Goal: Use online tool/utility: Utilize a website feature to perform a specific function

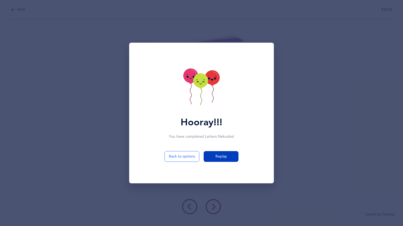
click at [221, 155] on span "Replay" at bounding box center [222, 157] width 12 height 6
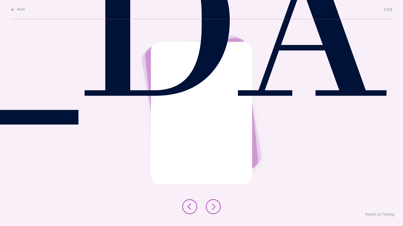
click at [216, 200] on button at bounding box center [213, 206] width 15 height 15
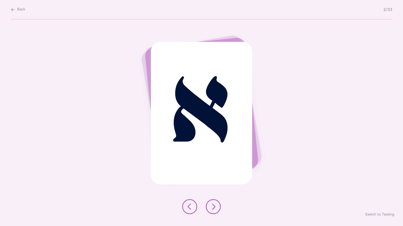
click at [218, 201] on button at bounding box center [213, 206] width 15 height 15
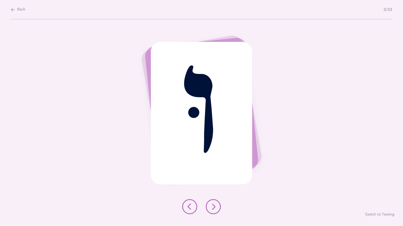
click at [217, 206] on button at bounding box center [213, 206] width 15 height 15
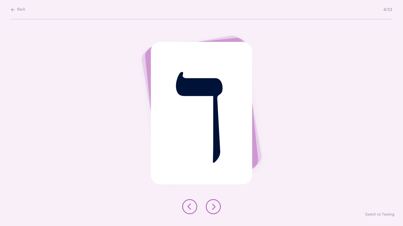
click at [212, 203] on icon at bounding box center [213, 206] width 6 height 6
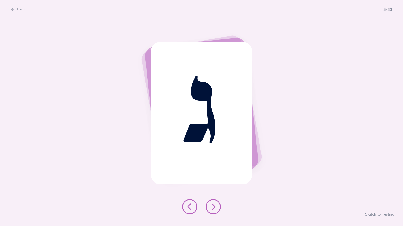
click at [216, 202] on button at bounding box center [213, 206] width 15 height 15
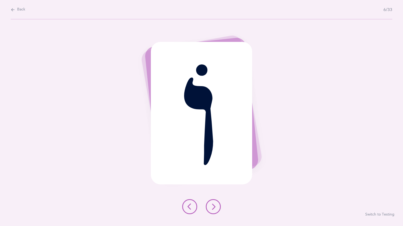
click at [214, 200] on button at bounding box center [213, 206] width 15 height 15
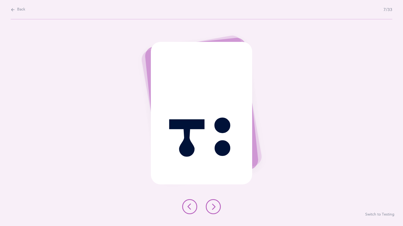
click at [215, 202] on button at bounding box center [213, 206] width 15 height 15
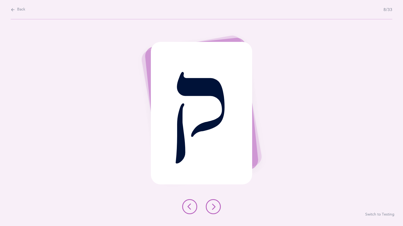
click at [214, 202] on button at bounding box center [213, 206] width 15 height 15
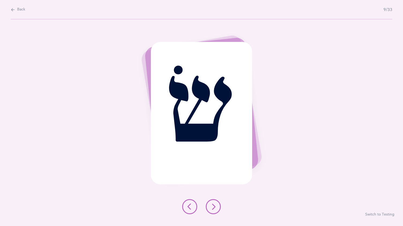
click at [217, 92] on div "שׂ" at bounding box center [202, 113] width 102 height 142
click at [229, 66] on div "שׂ" at bounding box center [202, 113] width 102 height 142
click at [216, 203] on button at bounding box center [213, 206] width 15 height 15
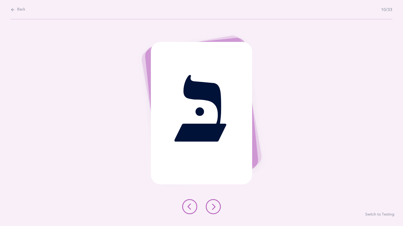
click at [212, 203] on icon at bounding box center [213, 206] width 6 height 6
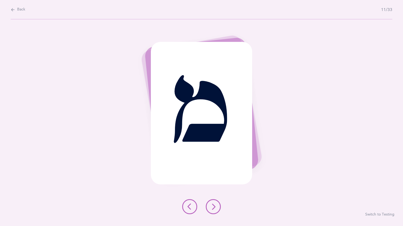
click at [221, 203] on div at bounding box center [201, 206] width 47 height 15
click at [217, 202] on button at bounding box center [213, 206] width 15 height 15
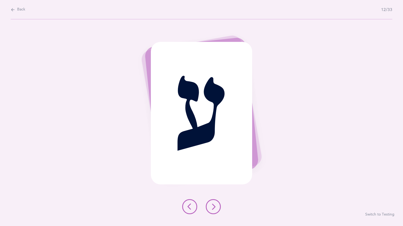
click at [214, 201] on button at bounding box center [213, 206] width 15 height 15
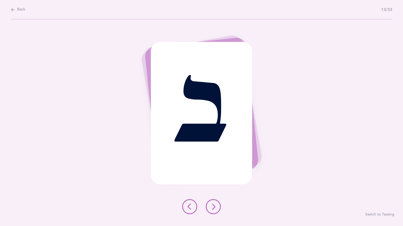
click at [214, 203] on button at bounding box center [213, 206] width 15 height 15
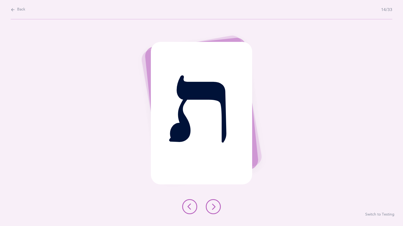
click at [215, 200] on button at bounding box center [213, 206] width 15 height 15
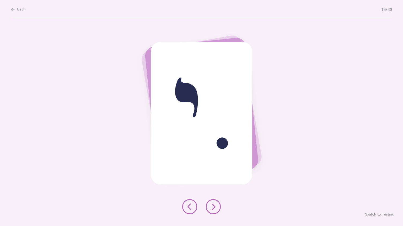
click at [217, 202] on button at bounding box center [213, 206] width 15 height 15
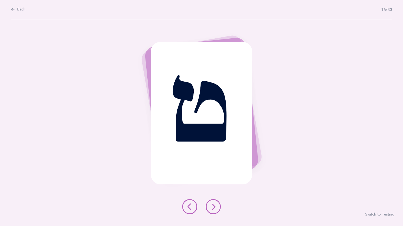
click at [216, 202] on button at bounding box center [213, 206] width 15 height 15
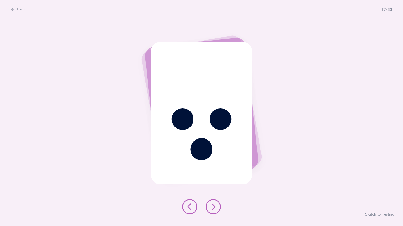
click at [216, 201] on button at bounding box center [213, 206] width 15 height 15
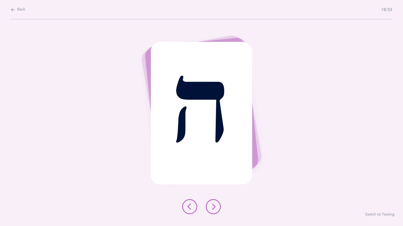
click at [213, 203] on icon at bounding box center [213, 206] width 6 height 6
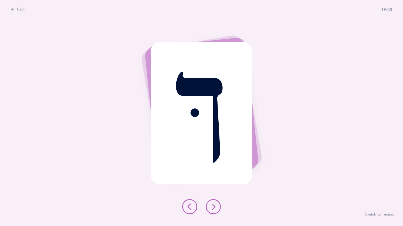
click at [217, 203] on button at bounding box center [213, 206] width 15 height 15
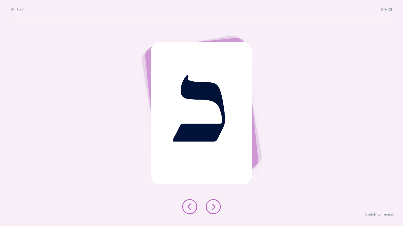
click at [216, 203] on icon at bounding box center [213, 206] width 6 height 6
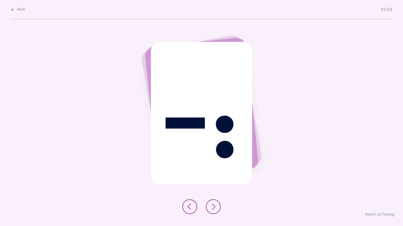
click at [214, 202] on button at bounding box center [213, 206] width 15 height 15
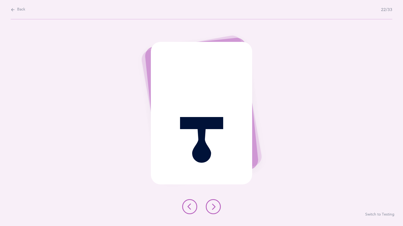
click at [215, 202] on button at bounding box center [213, 206] width 15 height 15
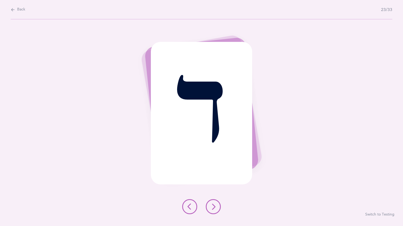
click at [217, 203] on button at bounding box center [213, 206] width 15 height 15
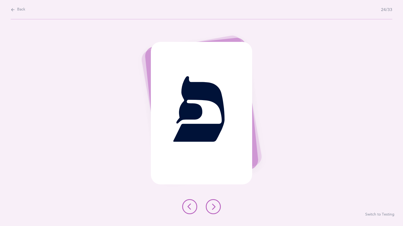
click at [212, 205] on icon at bounding box center [213, 206] width 6 height 6
click at [214, 204] on icon at bounding box center [213, 206] width 6 height 6
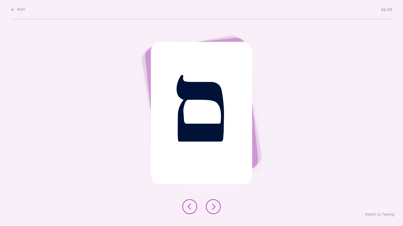
click at [216, 203] on button at bounding box center [213, 206] width 15 height 15
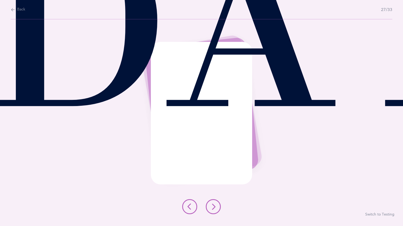
click at [212, 202] on button at bounding box center [213, 206] width 15 height 15
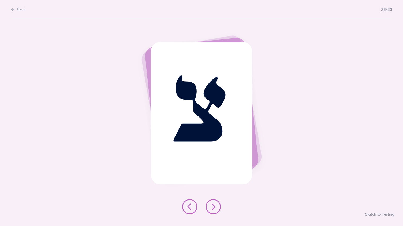
click at [211, 202] on button at bounding box center [213, 206] width 15 height 15
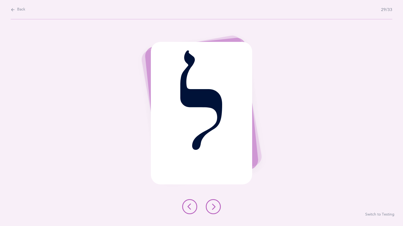
click at [214, 204] on icon at bounding box center [213, 206] width 6 height 6
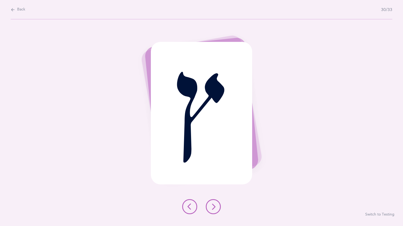
click at [212, 204] on icon at bounding box center [213, 206] width 6 height 6
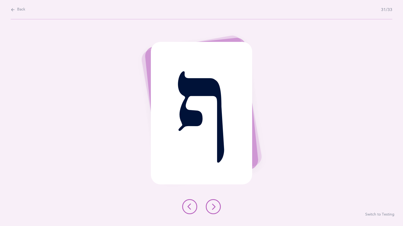
click at [217, 204] on button at bounding box center [213, 206] width 15 height 15
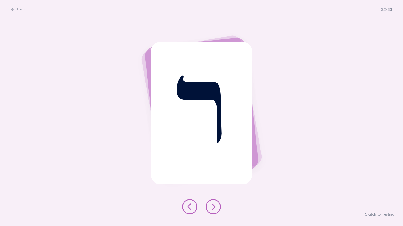
click at [213, 203] on button at bounding box center [213, 206] width 15 height 15
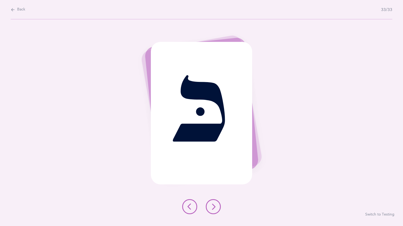
click at [214, 203] on icon at bounding box center [213, 206] width 6 height 6
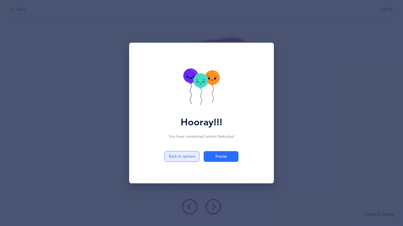
click at [187, 155] on button "Back to options" at bounding box center [182, 156] width 35 height 11
select select "3"
select select "27"
select select "single"
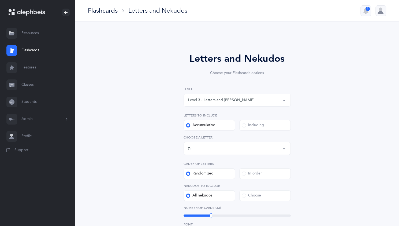
click at [284, 99] on button "Level 3 - Letters and [PERSON_NAME]" at bounding box center [237, 100] width 107 height 13
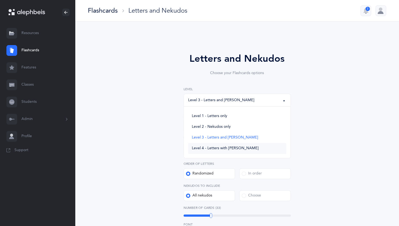
click at [232, 146] on span "Level 4 - Letters with [PERSON_NAME]" at bounding box center [225, 148] width 67 height 5
select select "4"
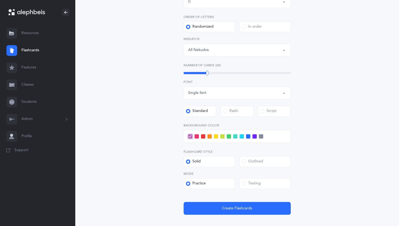
scroll to position [147, 0]
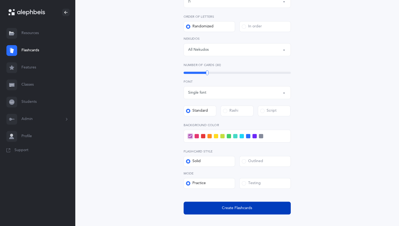
click at [219, 208] on button "Create Flashcards" at bounding box center [237, 207] width 107 height 13
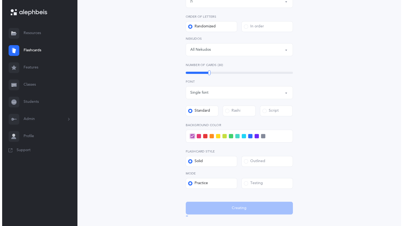
scroll to position [0, 0]
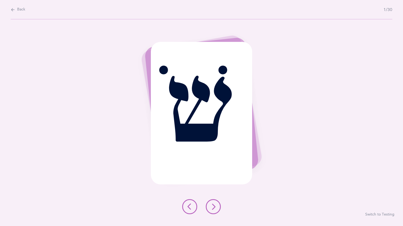
click at [216, 203] on button at bounding box center [213, 206] width 15 height 15
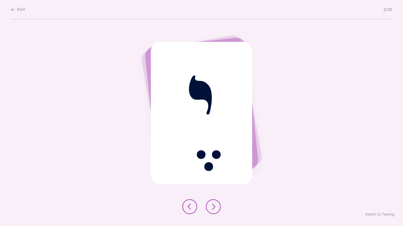
click at [215, 200] on button at bounding box center [213, 206] width 15 height 15
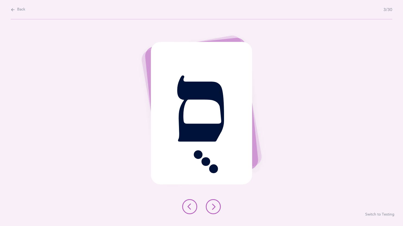
click at [217, 200] on button at bounding box center [213, 206] width 15 height 15
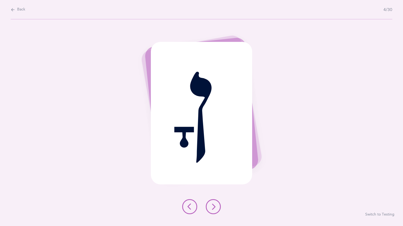
click at [215, 200] on button at bounding box center [213, 206] width 15 height 15
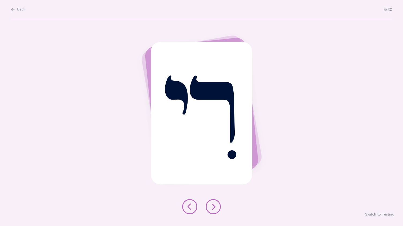
click at [216, 202] on button at bounding box center [213, 206] width 15 height 15
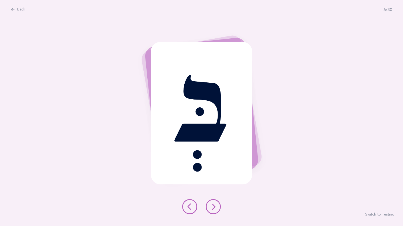
click at [214, 202] on button at bounding box center [213, 206] width 15 height 15
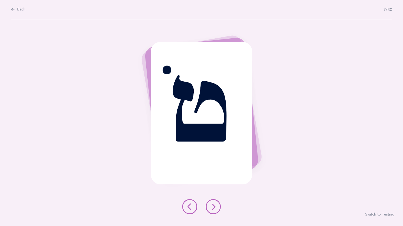
click at [214, 202] on button at bounding box center [213, 206] width 15 height 15
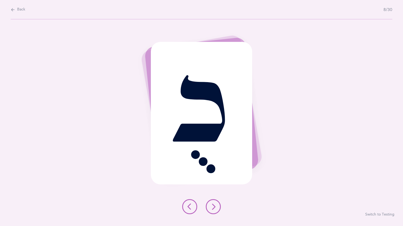
click at [215, 204] on icon at bounding box center [213, 206] width 6 height 6
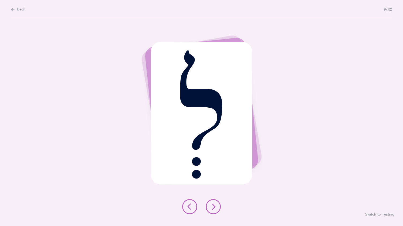
click at [216, 203] on icon at bounding box center [213, 206] width 6 height 6
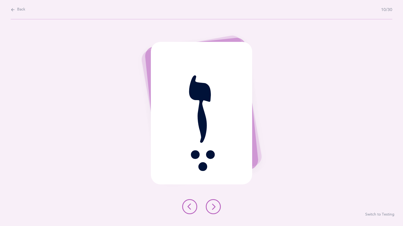
click at [214, 203] on button at bounding box center [213, 206] width 15 height 15
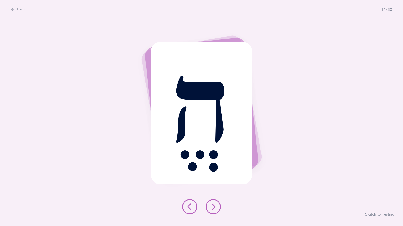
click at [213, 202] on button at bounding box center [213, 206] width 15 height 15
click at [217, 202] on button at bounding box center [213, 206] width 15 height 15
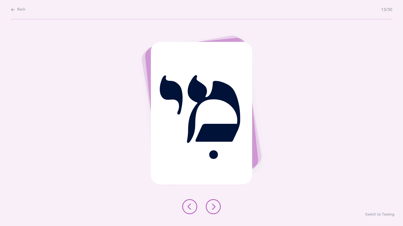
click at [214, 200] on button at bounding box center [213, 206] width 15 height 15
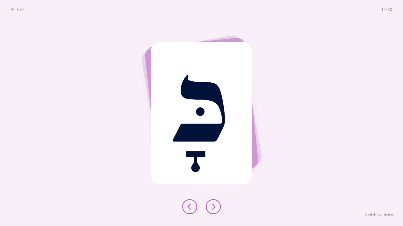
click at [214, 202] on button at bounding box center [213, 206] width 15 height 15
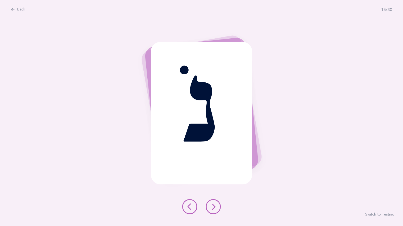
click at [214, 203] on icon at bounding box center [213, 206] width 6 height 6
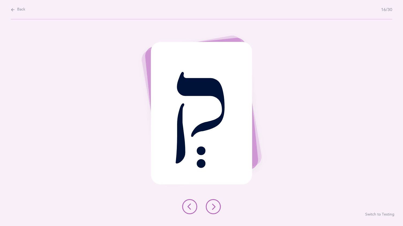
click at [212, 204] on icon at bounding box center [213, 206] width 6 height 6
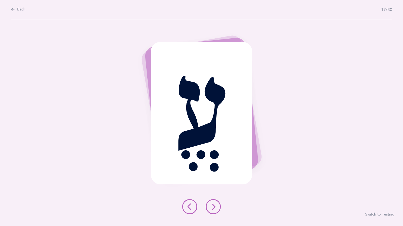
click at [193, 203] on button at bounding box center [189, 206] width 15 height 15
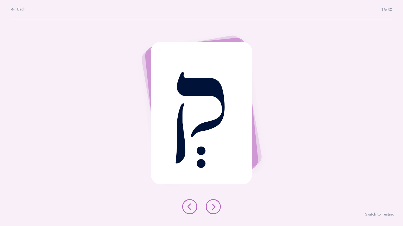
click at [217, 202] on button at bounding box center [213, 206] width 15 height 15
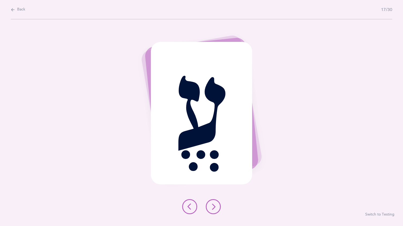
click at [217, 204] on button at bounding box center [213, 206] width 15 height 15
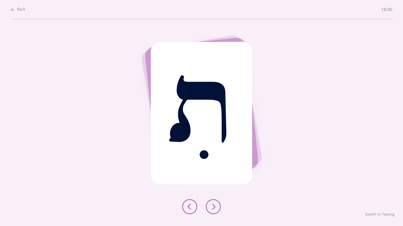
click at [214, 203] on icon at bounding box center [213, 206] width 6 height 6
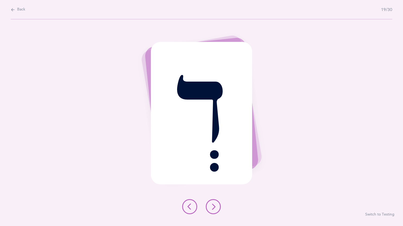
click at [216, 200] on button at bounding box center [213, 206] width 15 height 15
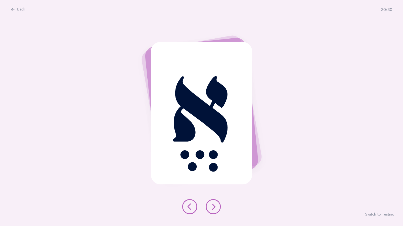
click at [219, 202] on button at bounding box center [213, 206] width 15 height 15
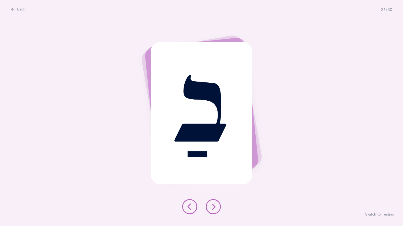
click at [214, 205] on icon at bounding box center [213, 206] width 6 height 6
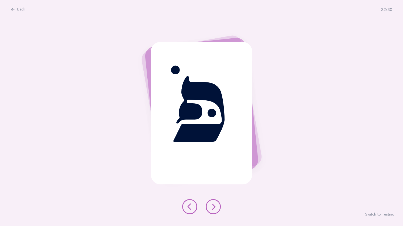
click at [217, 204] on button at bounding box center [213, 206] width 15 height 15
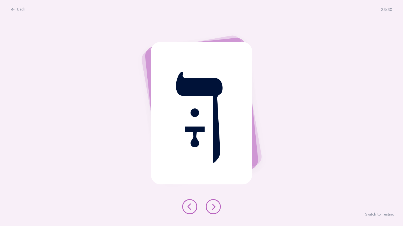
click at [214, 205] on icon at bounding box center [213, 206] width 6 height 6
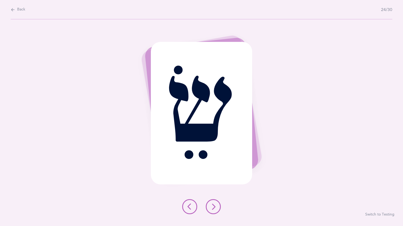
click at [213, 205] on icon at bounding box center [213, 206] width 6 height 6
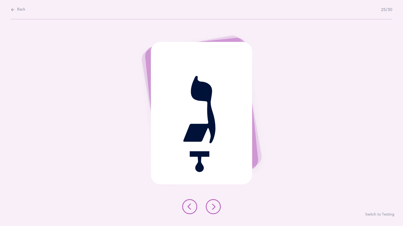
click at [216, 203] on button at bounding box center [213, 206] width 15 height 15
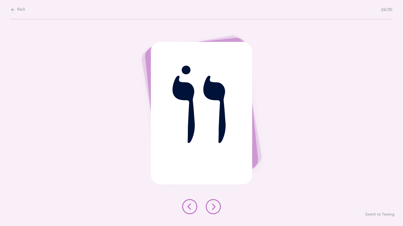
click at [214, 203] on button at bounding box center [213, 206] width 15 height 15
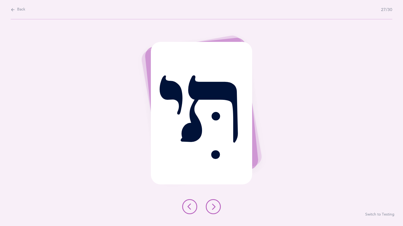
click at [214, 203] on icon at bounding box center [213, 206] width 6 height 6
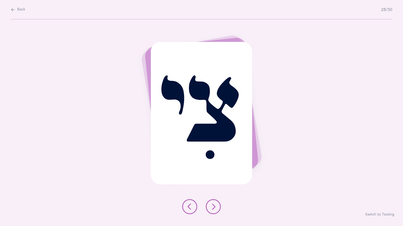
click at [214, 203] on button at bounding box center [213, 206] width 15 height 15
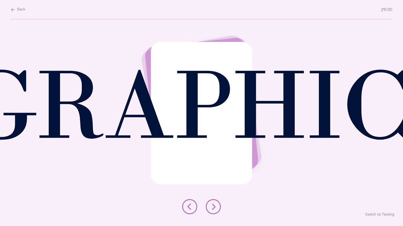
click at [215, 201] on button at bounding box center [213, 206] width 15 height 15
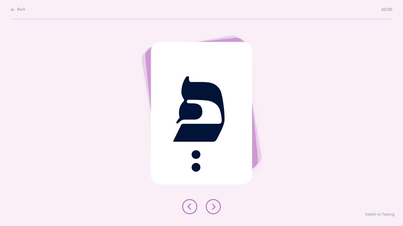
click at [216, 204] on icon at bounding box center [213, 206] width 6 height 6
